Goal: Understand process/instructions

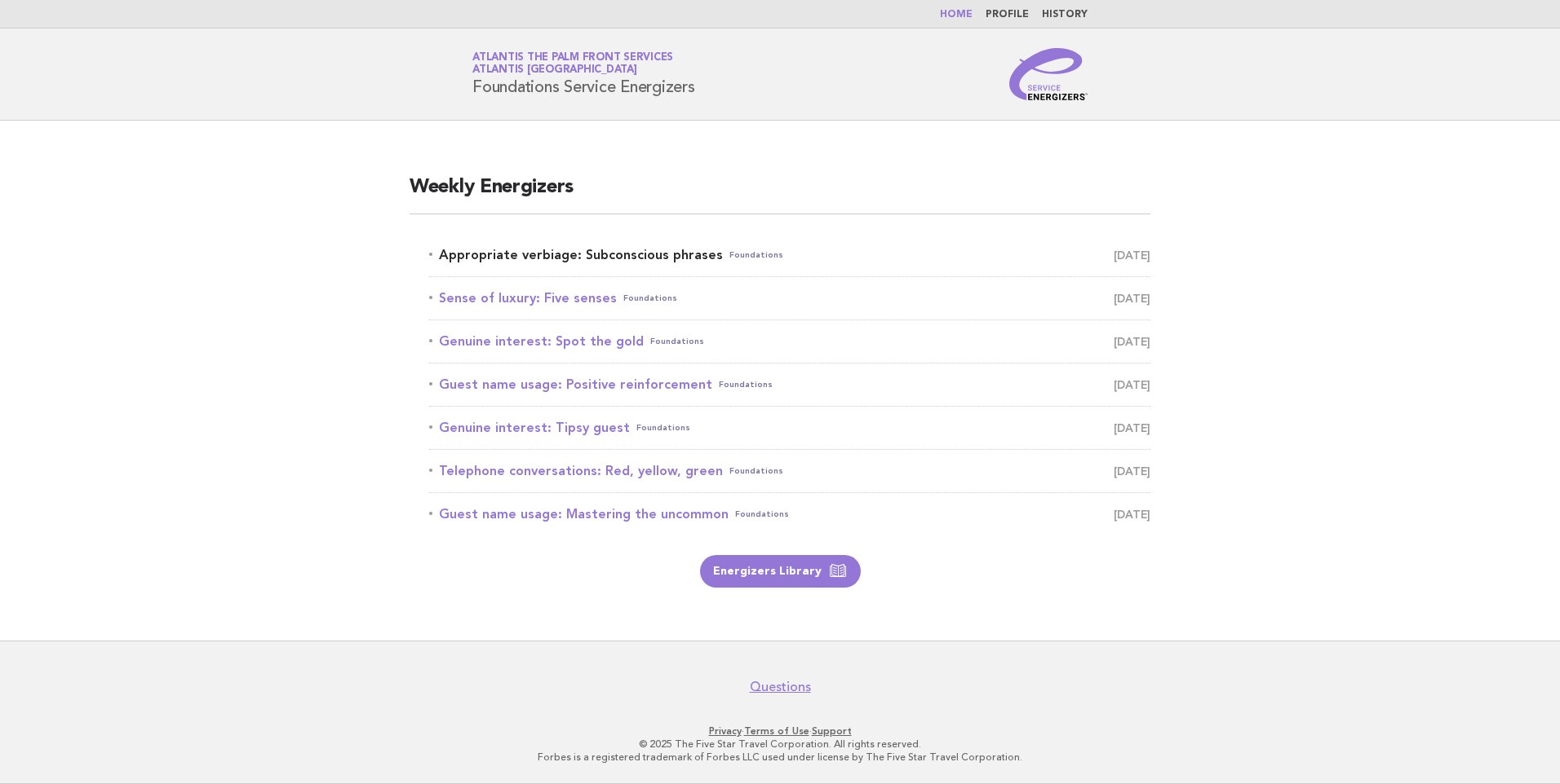
click at [604, 261] on link "Appropriate verbiage: Subconscious phrases Foundations [DATE]" at bounding box center [790, 256] width 721 height 23
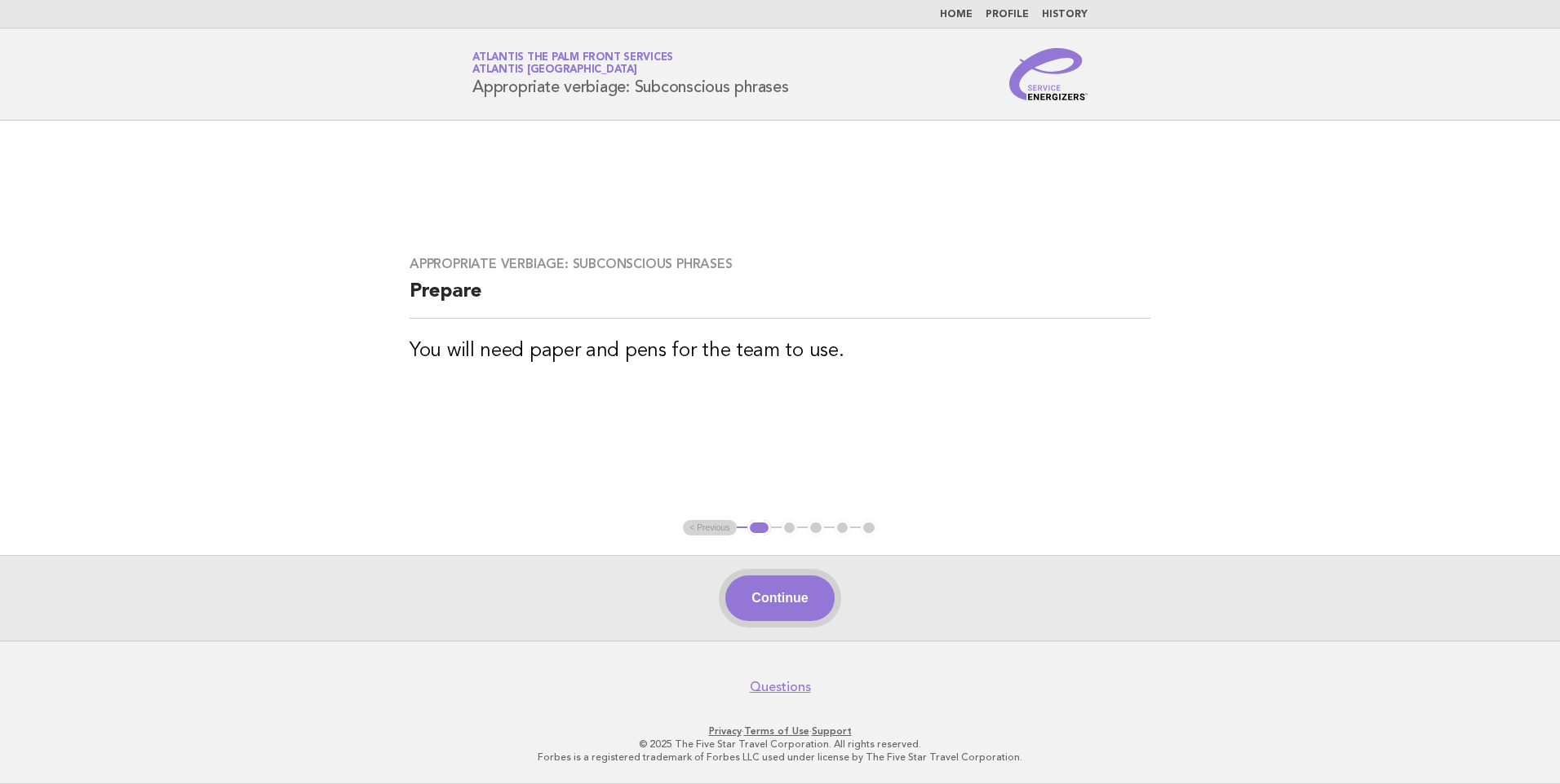
click at [759, 582] on button "Continue" at bounding box center [780, 599] width 109 height 46
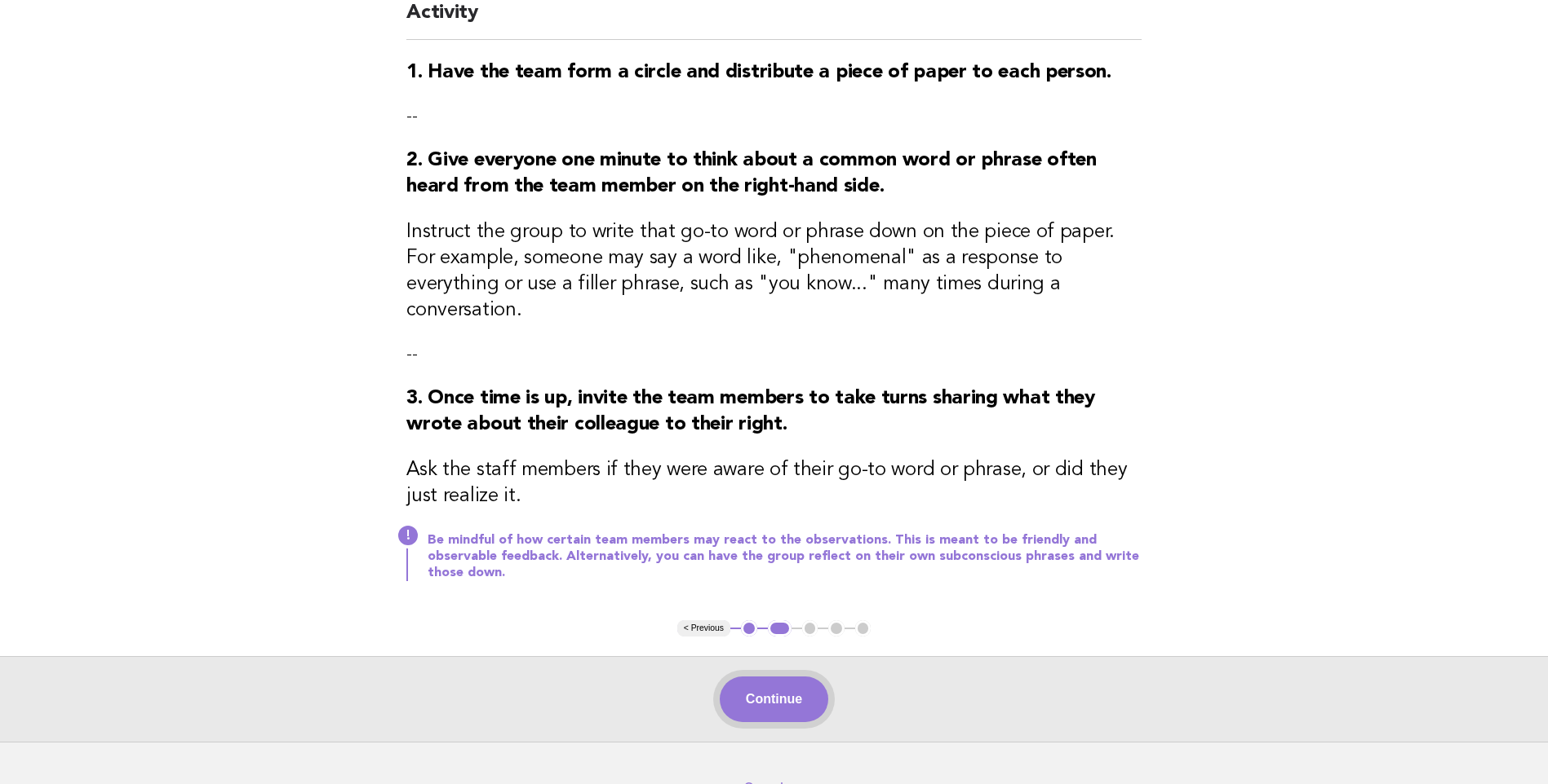
click at [824, 677] on button "Continue" at bounding box center [774, 700] width 109 height 46
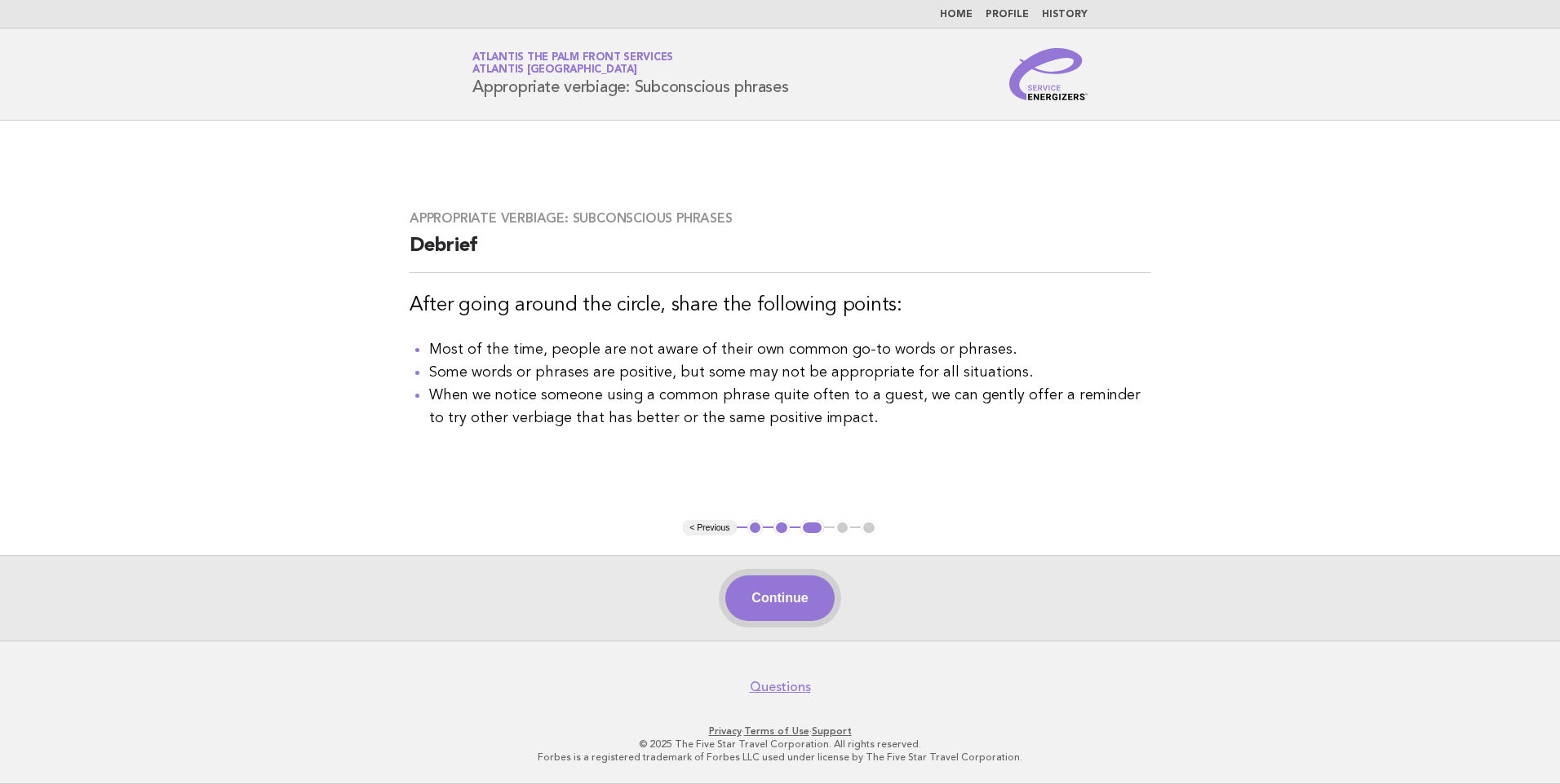
click at [773, 599] on button "Continue" at bounding box center [780, 599] width 109 height 46
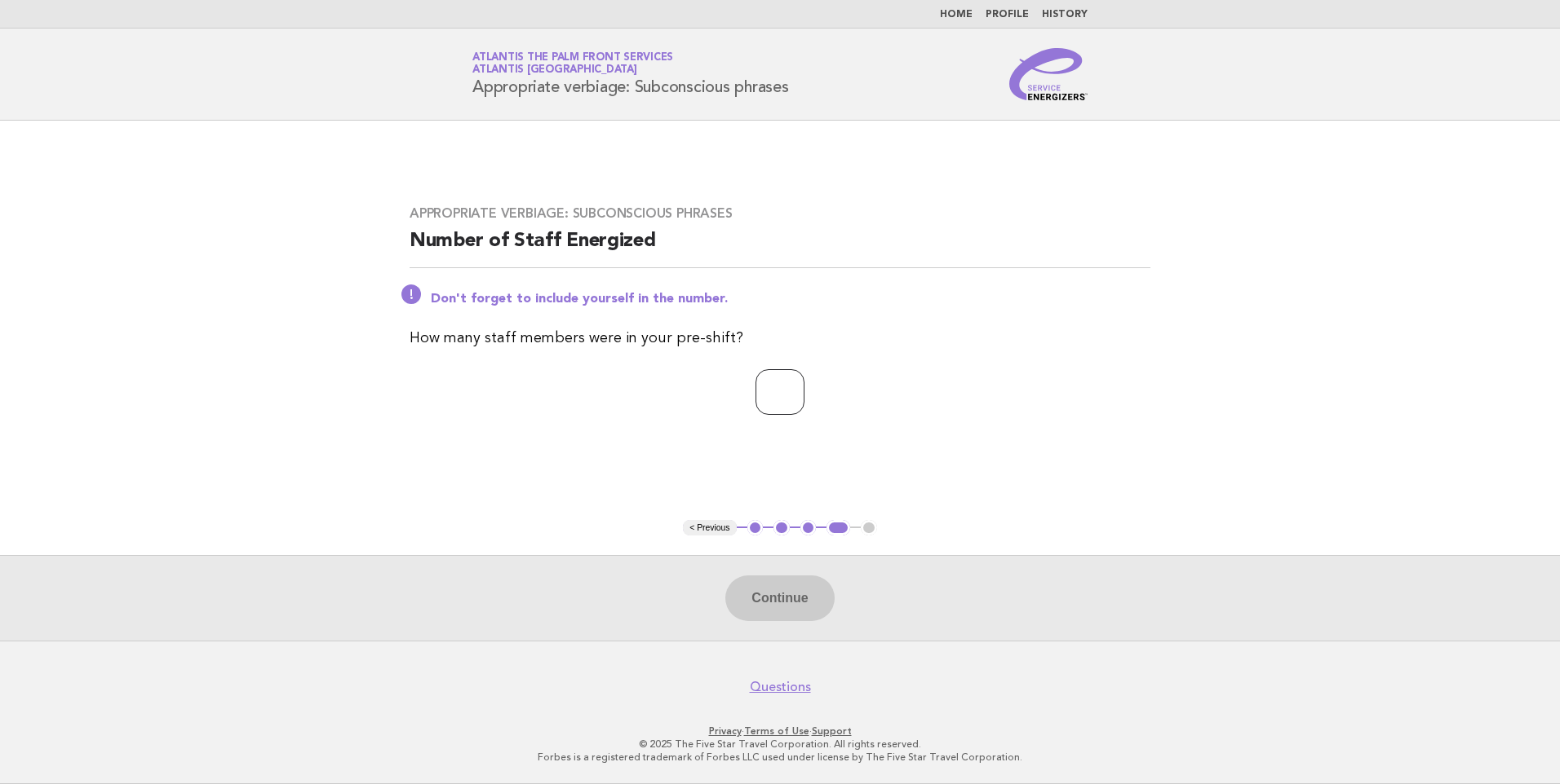
click at [778, 407] on input "number" at bounding box center [780, 392] width 49 height 46
type input "*"
drag, startPoint x: 773, startPoint y: 584, endPoint x: 773, endPoint y: 592, distance: 8.0
click at [773, 592] on button "Continue" at bounding box center [780, 599] width 109 height 46
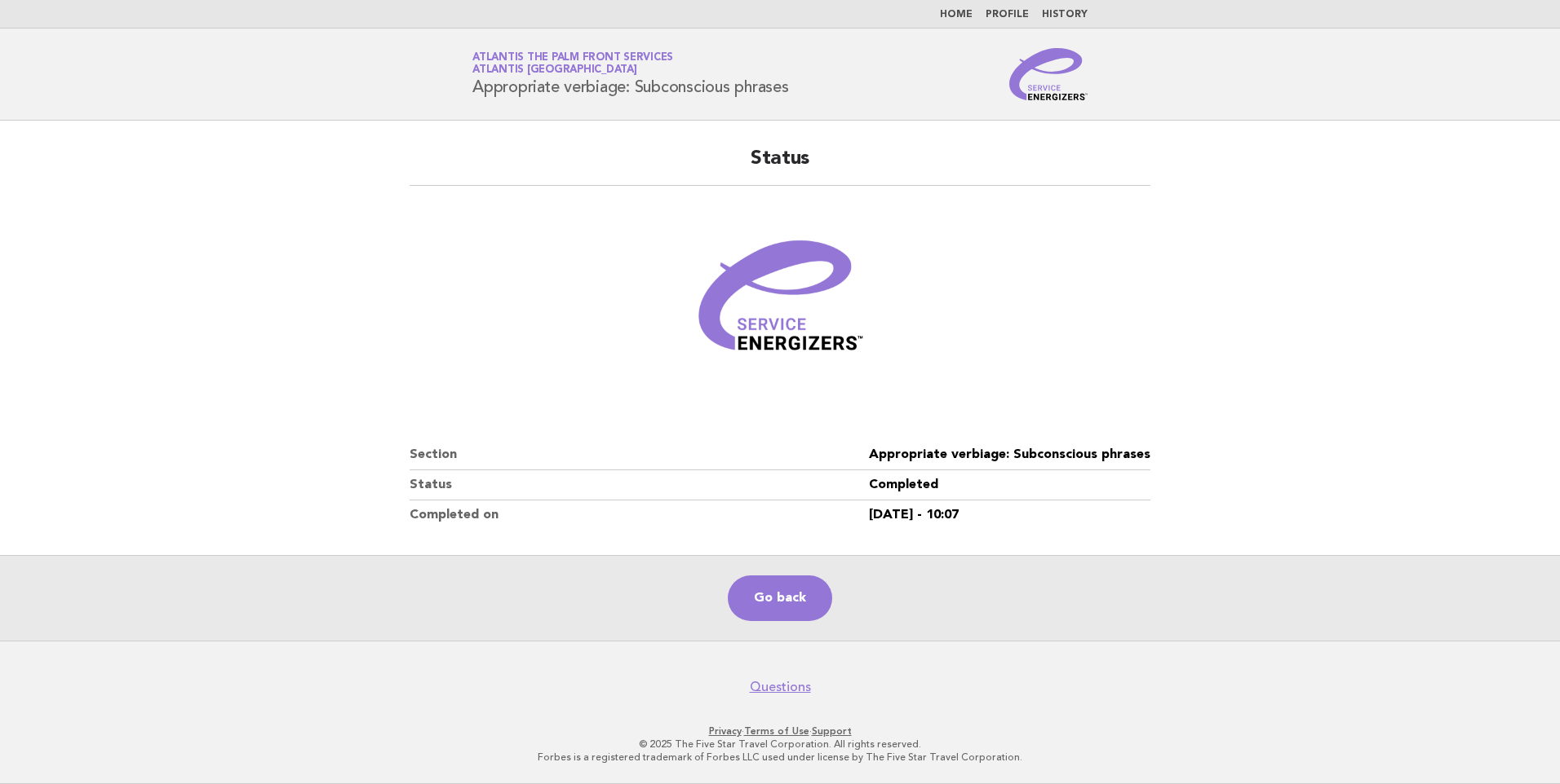
drag, startPoint x: 447, startPoint y: 800, endPoint x: 421, endPoint y: 808, distance: 27.2
click at [421, 784] on html "Home Profile History Service Energizers Atlantis The Palm Front Services Atlant…" at bounding box center [780, 392] width 1560 height 784
